Goal: Navigation & Orientation: Find specific page/section

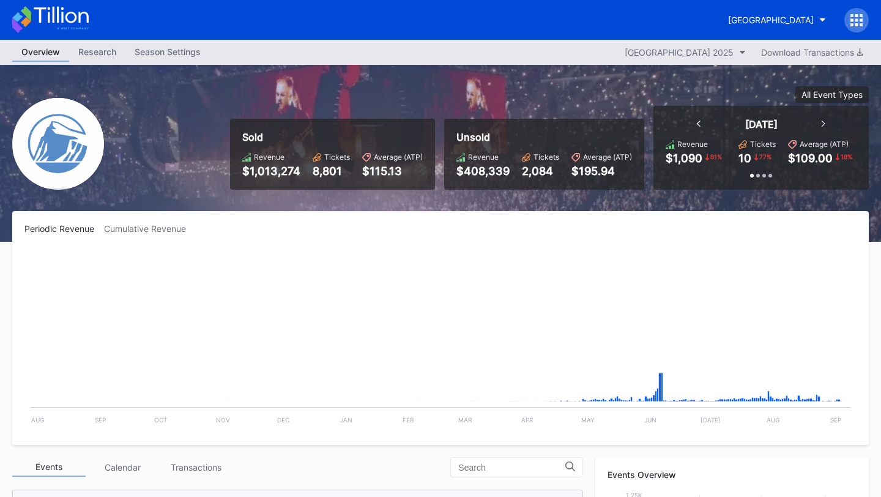
scroll to position [1471, 0]
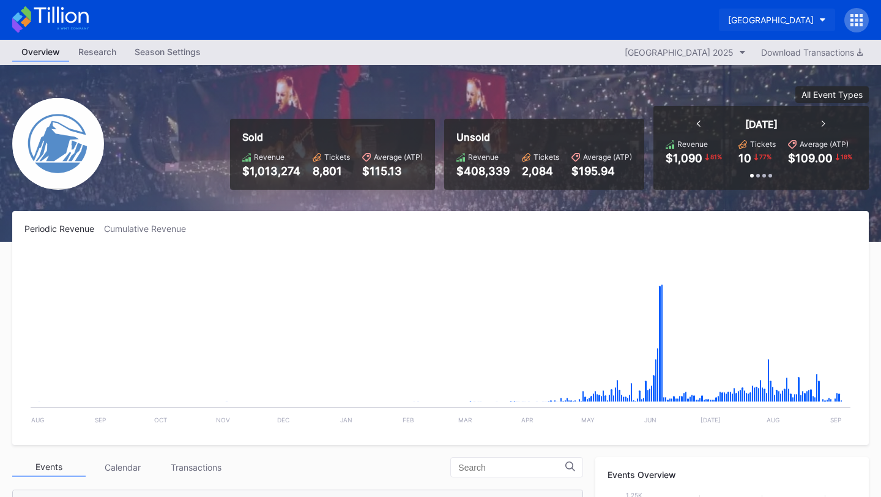
click at [748, 10] on button "[GEOGRAPHIC_DATA]" at bounding box center [777, 20] width 116 height 23
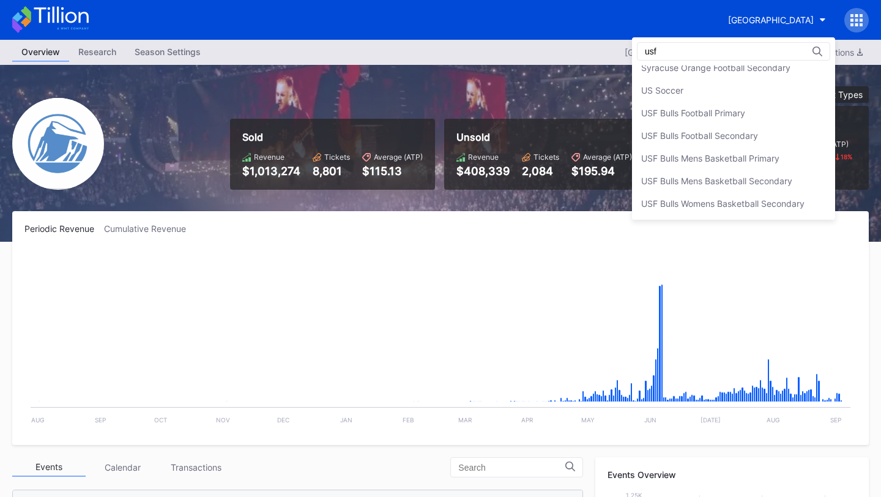
scroll to position [0, 0]
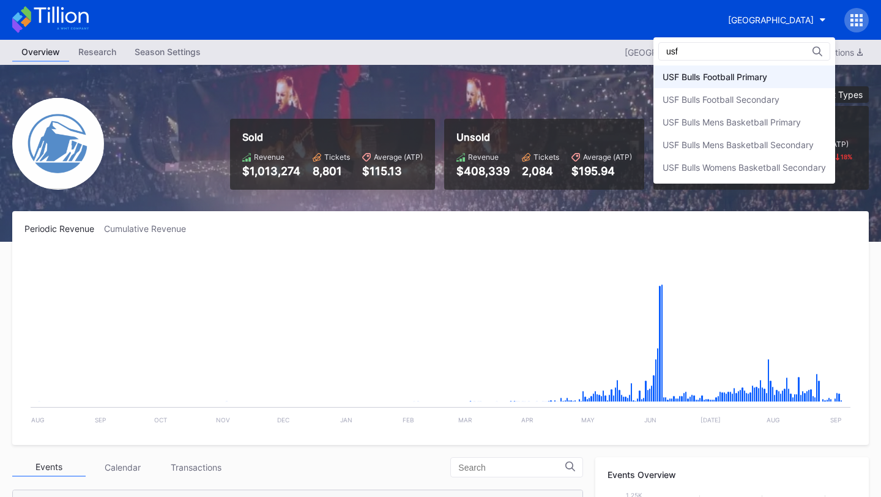
type input "usf"
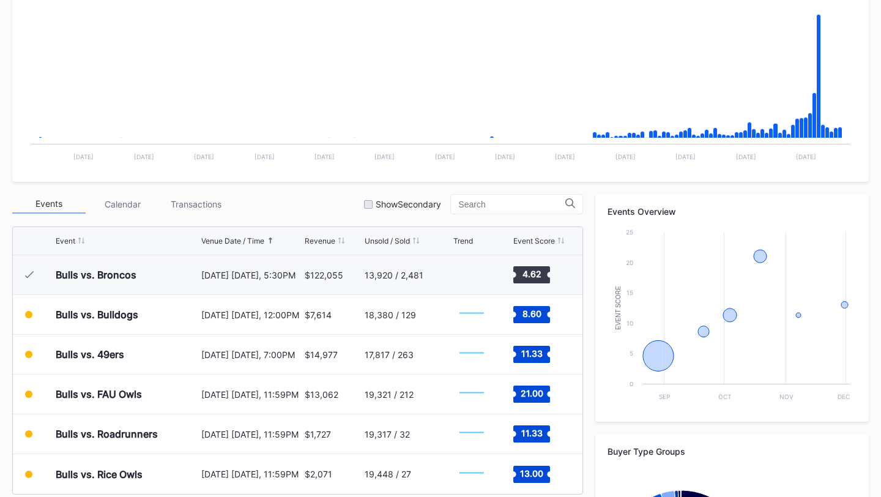
scroll to position [274, 0]
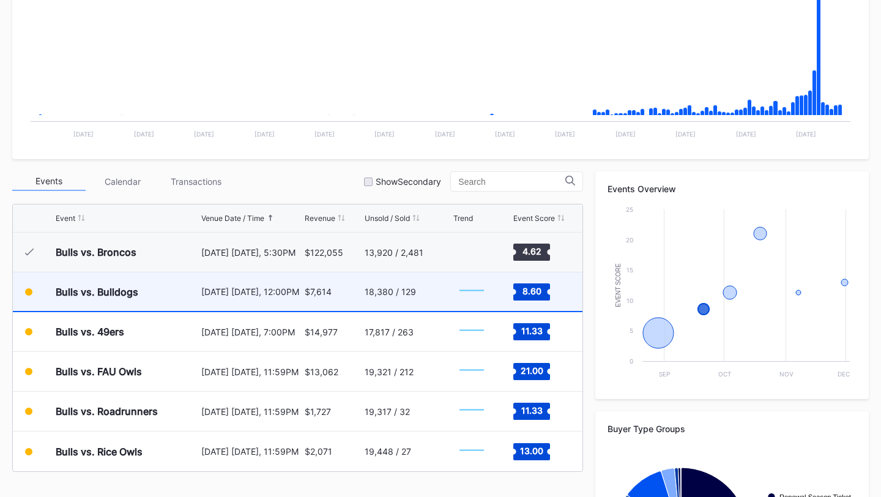
click at [152, 298] on div "Bulls vs. Bulldogs" at bounding box center [127, 291] width 143 height 39
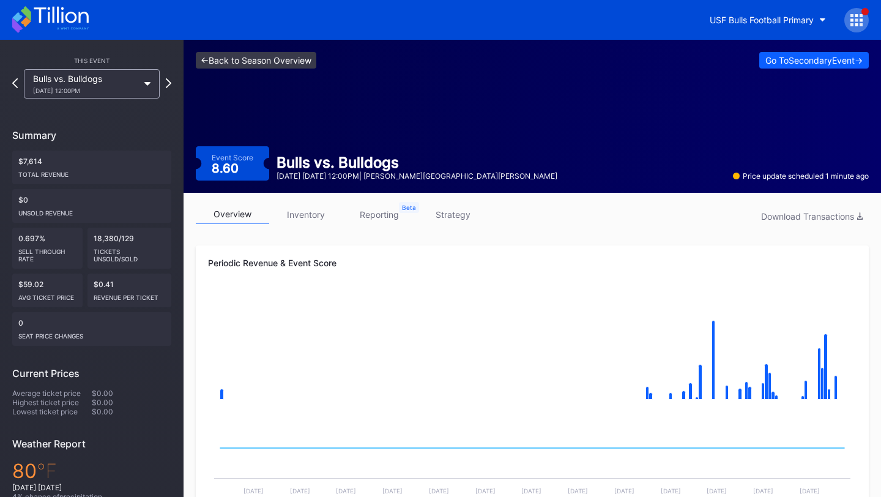
click at [316, 65] on link "<- Back to Season Overview" at bounding box center [256, 60] width 120 height 17
